Goal: Task Accomplishment & Management: Manage account settings

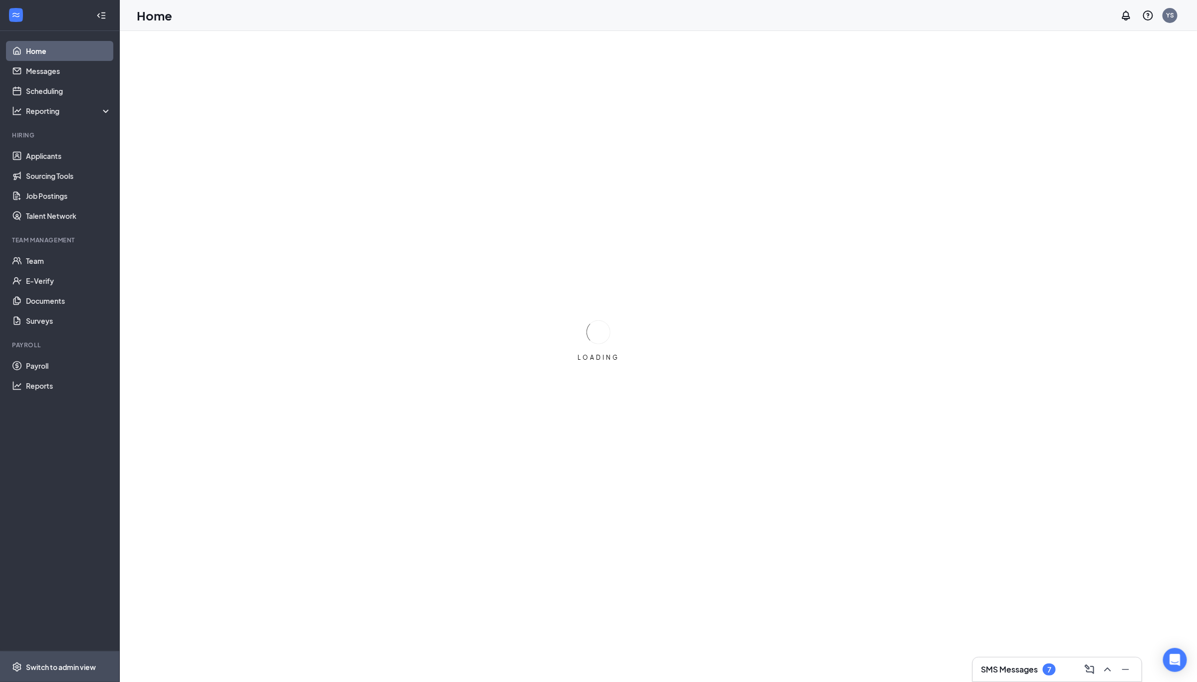
click at [90, 673] on span "Switch to admin view" at bounding box center [68, 666] width 85 height 30
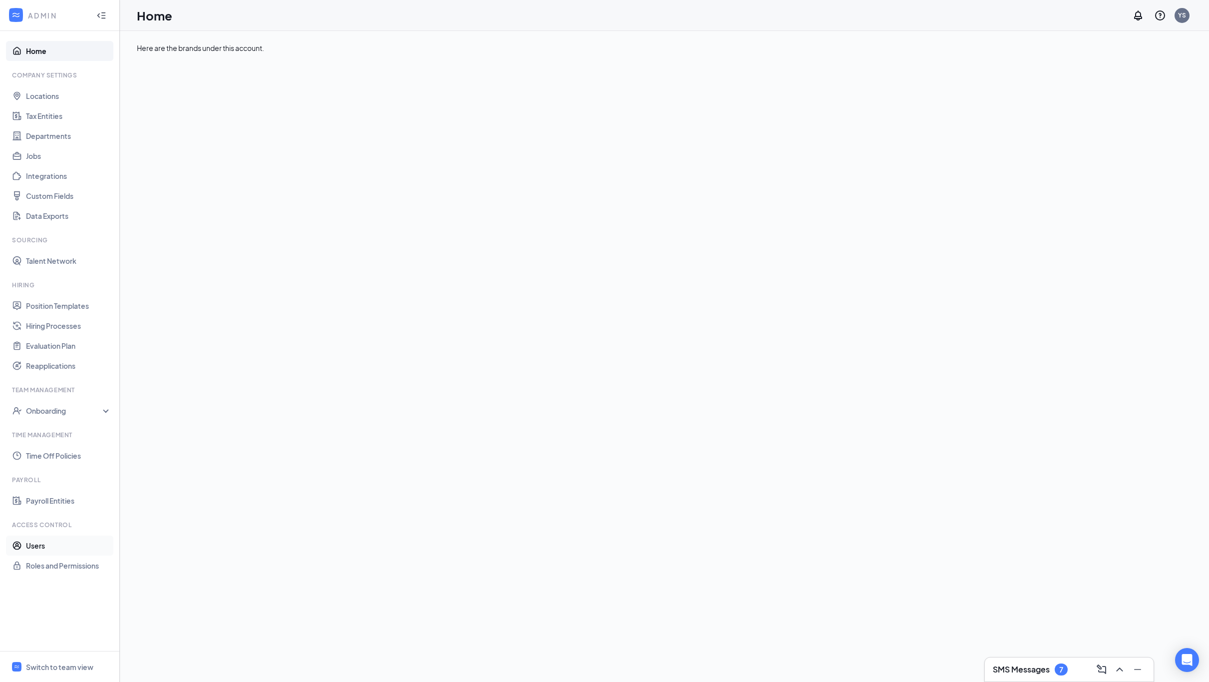
click at [43, 538] on link "Users" at bounding box center [68, 545] width 85 height 20
checkbox input "false"
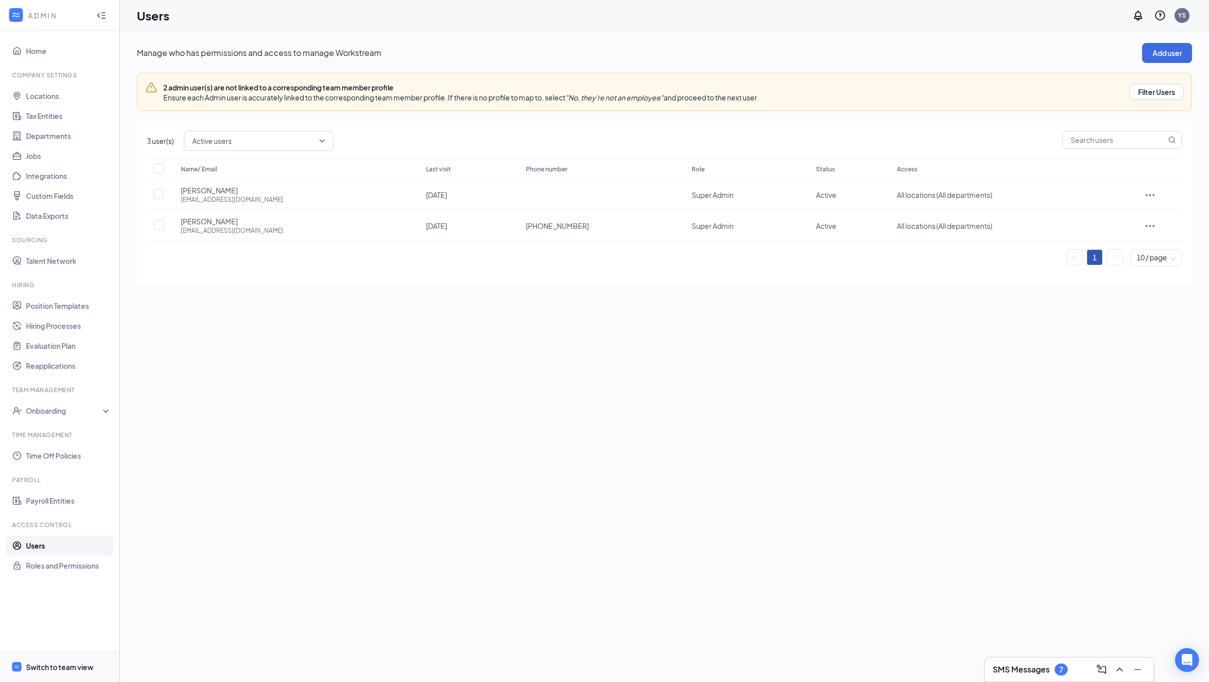
click at [71, 659] on span "Switch to team view" at bounding box center [68, 666] width 85 height 30
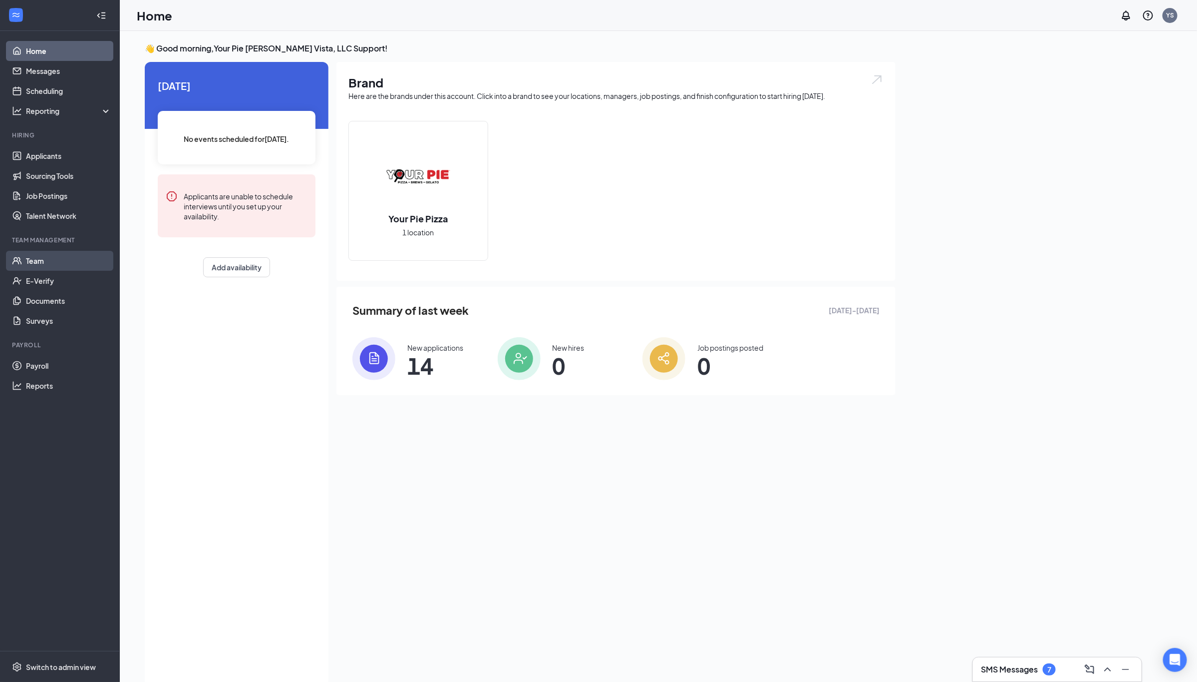
click at [40, 261] on link "Team" at bounding box center [68, 261] width 85 height 20
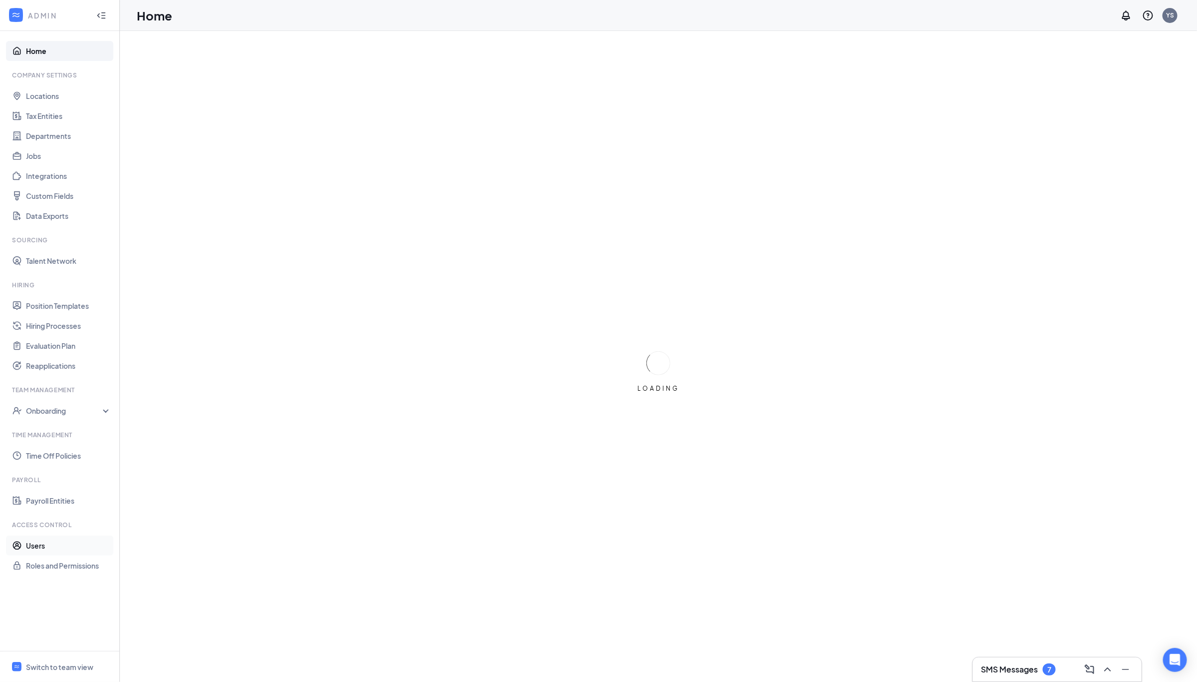
click at [45, 541] on link "Users" at bounding box center [68, 545] width 85 height 20
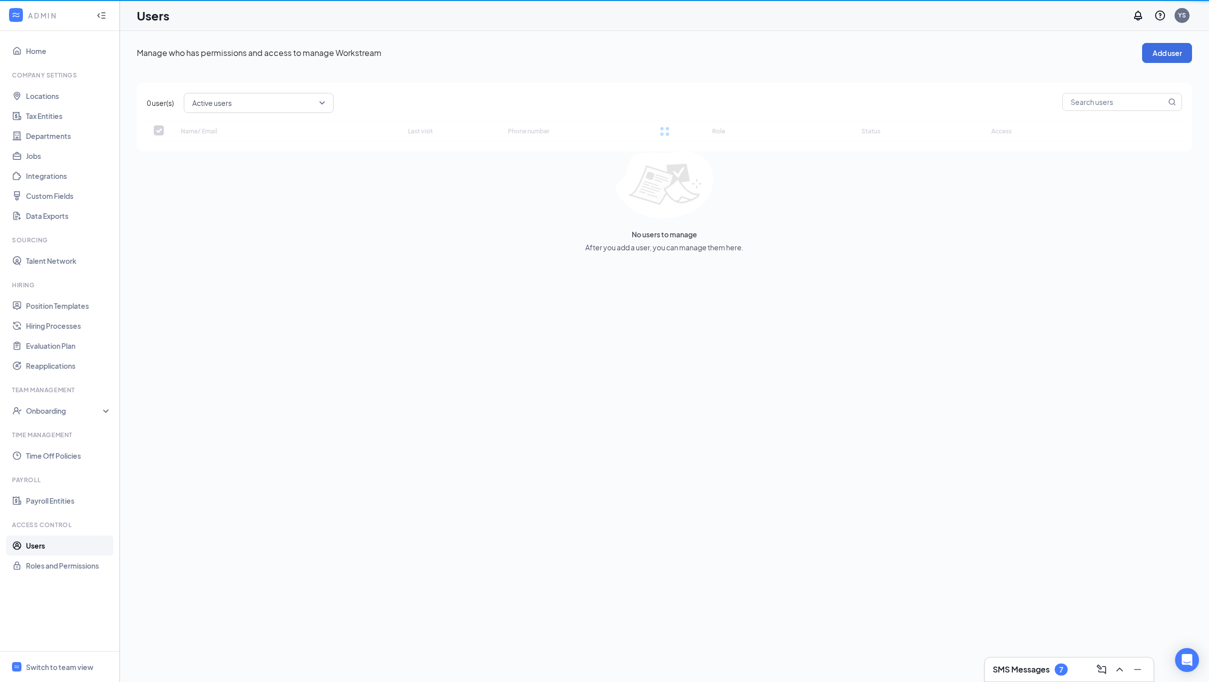
checkbox input "false"
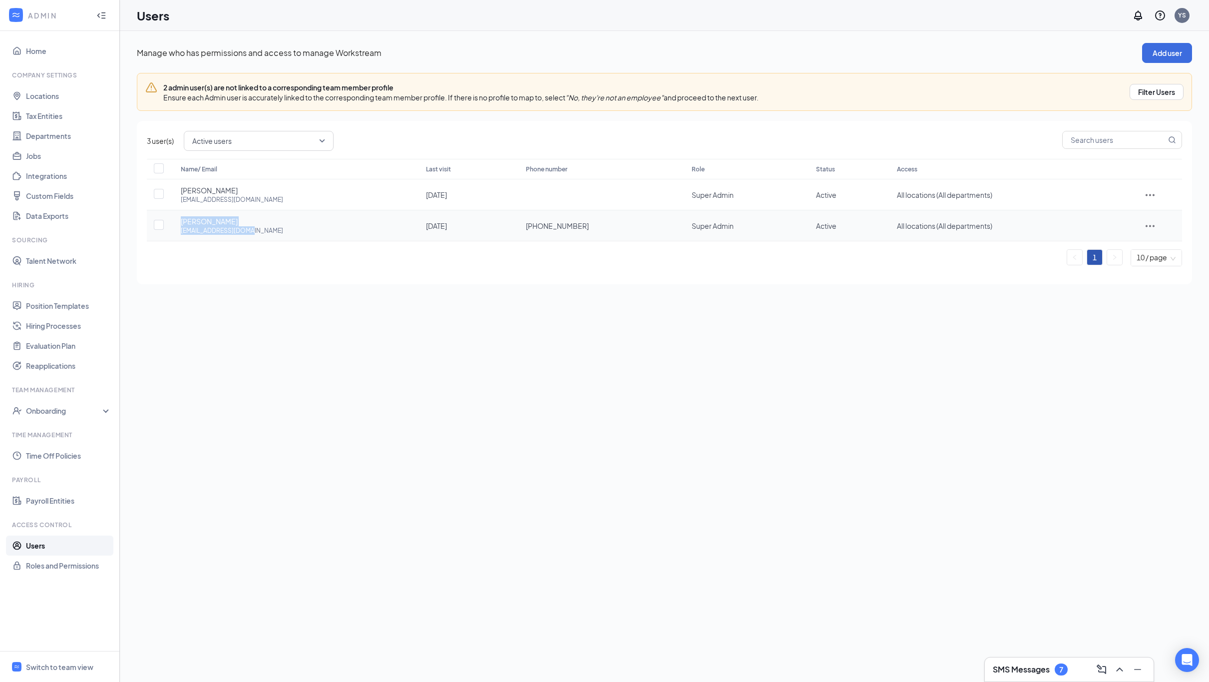
drag, startPoint x: 252, startPoint y: 233, endPoint x: 177, endPoint y: 219, distance: 76.3
click at [177, 219] on td "Rula Haidari rulawakeel@gmail.com" at bounding box center [293, 225] width 245 height 31
copy div "Rula Haidari rulawakeel@gmail.com"
click at [665, 396] on div "Manage who has permissions and access to manage Workstream Add user 2 admin use…" at bounding box center [664, 356] width 1089 height 651
click at [62, 669] on div "Switch to team view" at bounding box center [59, 667] width 67 height 10
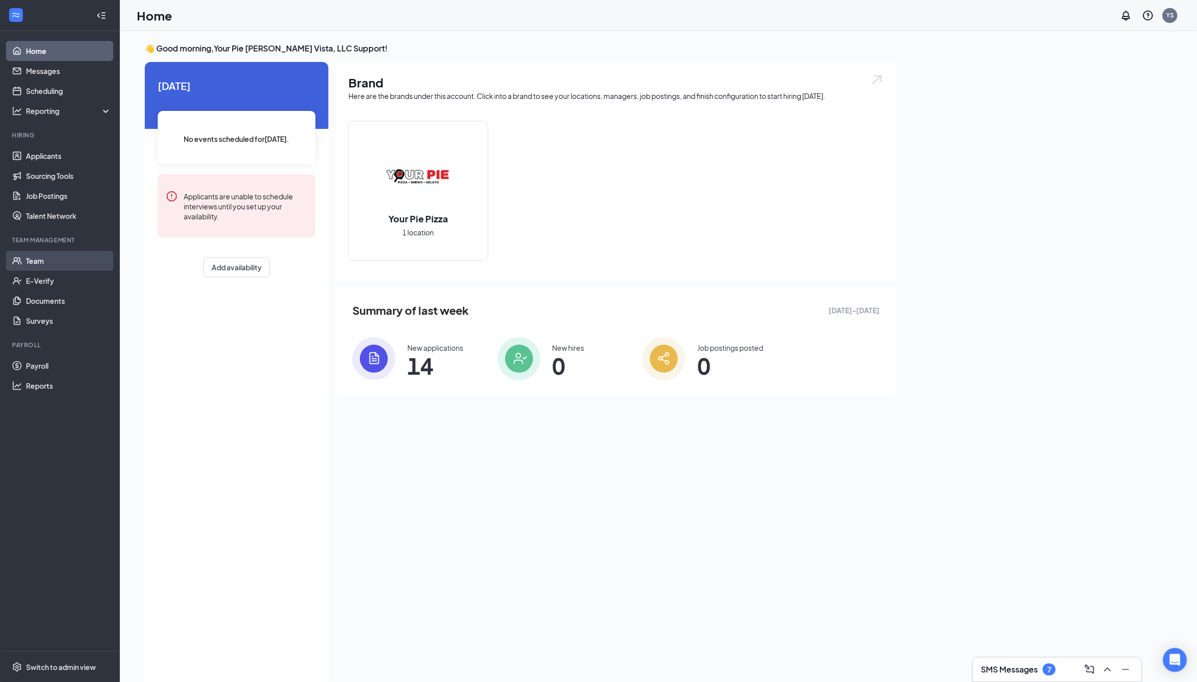
click at [38, 265] on link "Team" at bounding box center [68, 261] width 85 height 20
